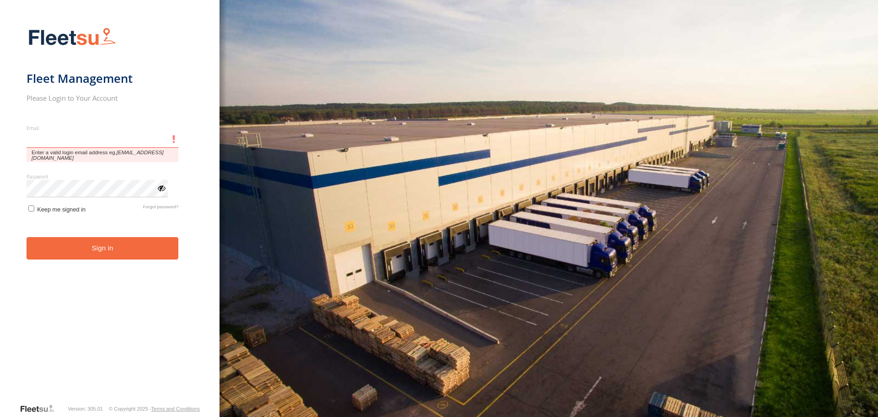
type input "**********"
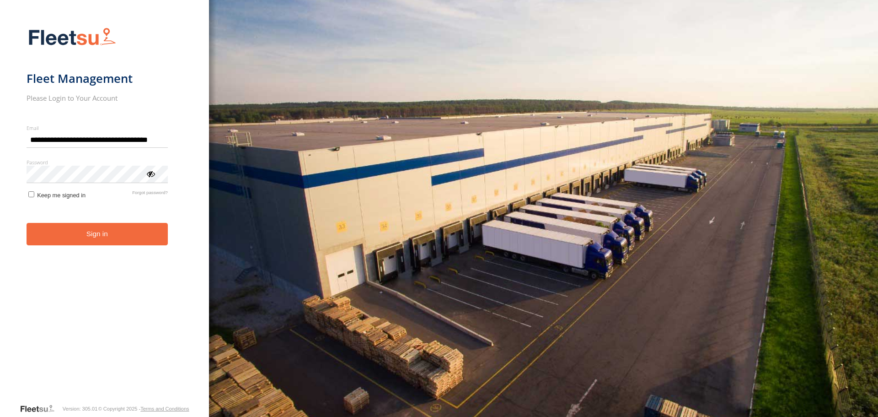
click at [112, 240] on button "Sign in" at bounding box center [97, 234] width 141 height 22
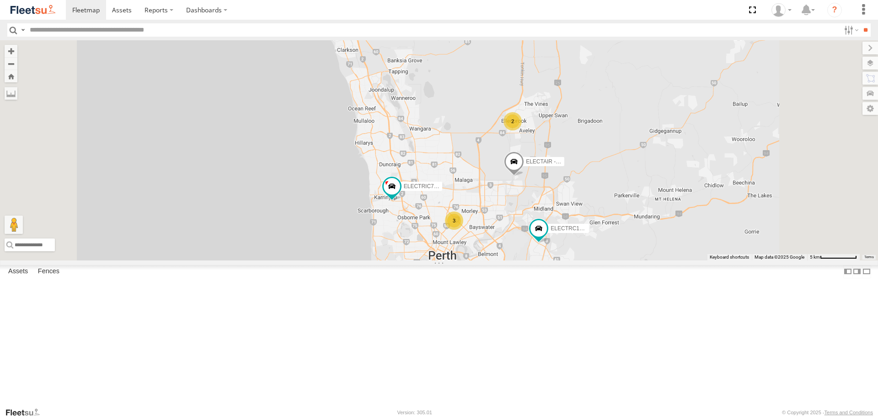
click at [350, 30] on span at bounding box center [340, 17] width 20 height 25
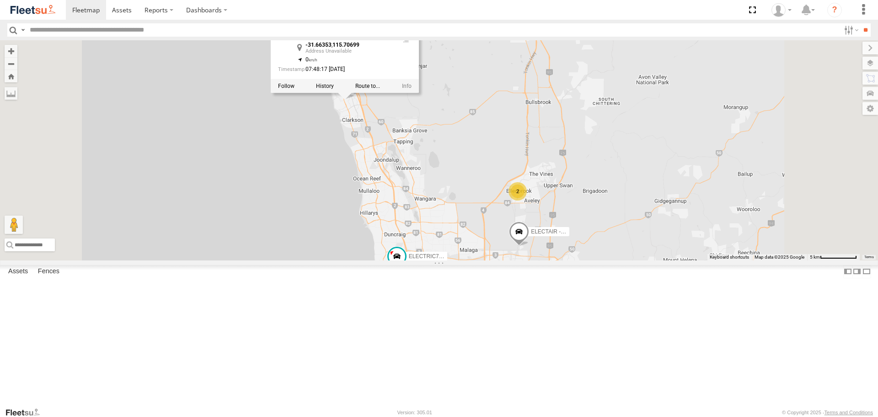
drag, startPoint x: 496, startPoint y: 124, endPoint x: 501, endPoint y: 196, distance: 72.0
click at [501, 196] on div "ELECTRIC7 - John ELECTRIC3 - Leo ELECTRC16 - Johnny ELECTRC12 - Harry ELECTAIR …" at bounding box center [439, 150] width 878 height 220
click at [547, 166] on div "ELECTRIC7 - John ELECTRIC3 - Leo ELECTRC16 - Johnny ELECTRC12 - Harry ELECTAIR …" at bounding box center [439, 150] width 878 height 220
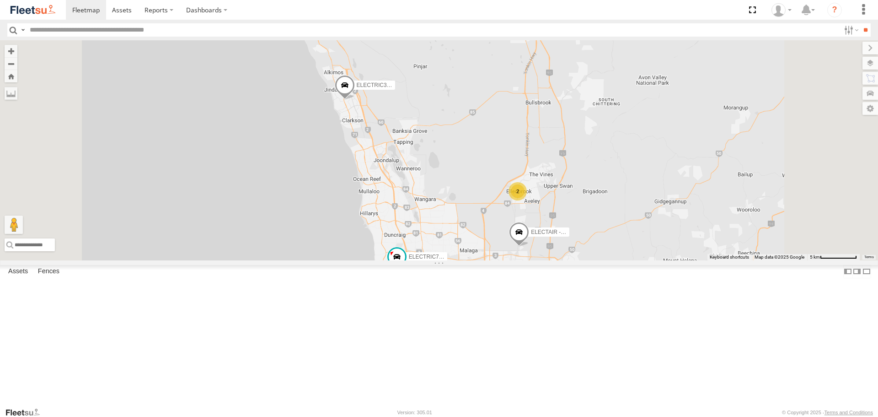
click at [0, 0] on span at bounding box center [0, 0] width 0 height 0
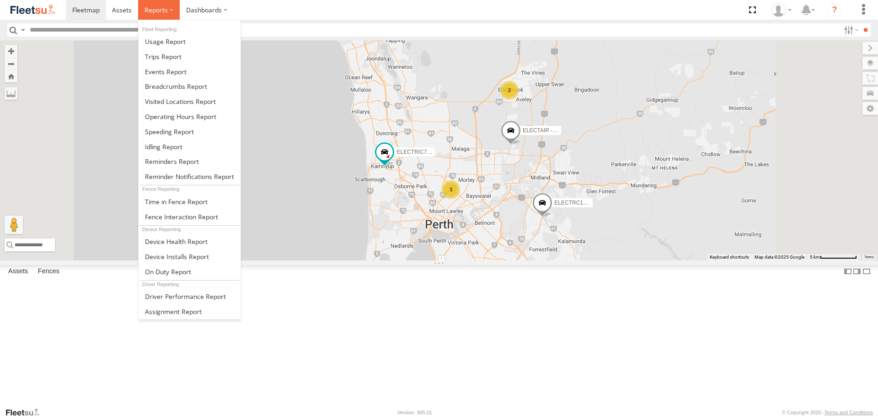
click at [157, 11] on span at bounding box center [156, 9] width 23 height 9
click at [169, 59] on span at bounding box center [163, 56] width 37 height 9
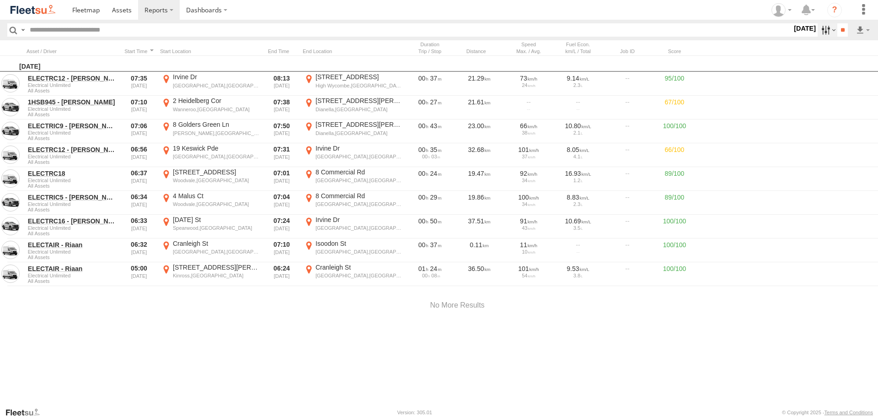
click at [826, 31] on label at bounding box center [828, 29] width 20 height 13
click at [0, 0] on label at bounding box center [0, 0] width 0 height 0
click at [845, 30] on input "**" at bounding box center [842, 29] width 11 height 13
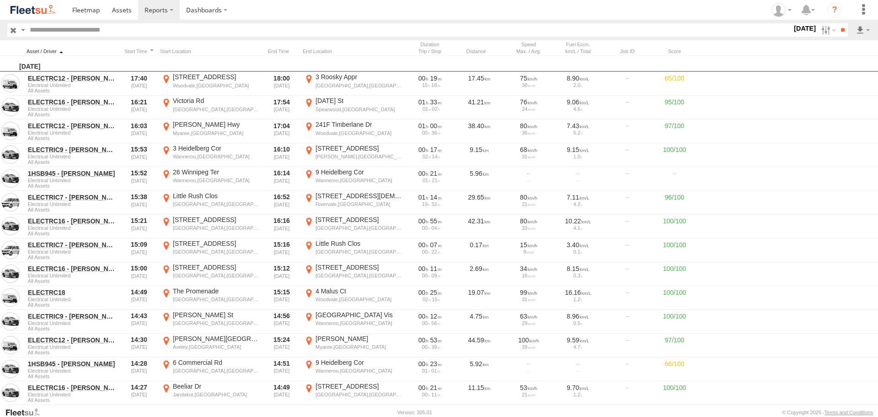
click at [116, 48] on div at bounding box center [72, 51] width 91 height 6
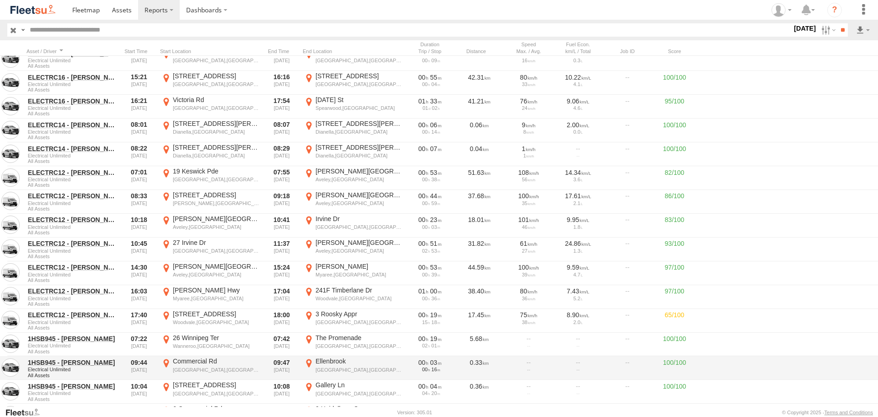
scroll to position [823, 0]
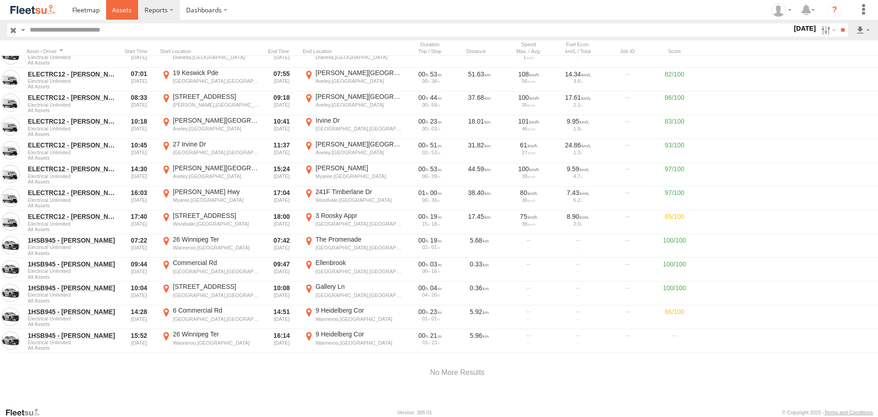
click at [132, 16] on link at bounding box center [122, 10] width 32 height 20
